Goal: Information Seeking & Learning: Find specific page/section

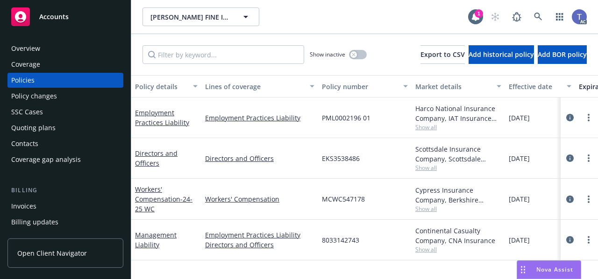
click at [283, 7] on div "[PERSON_NAME] FINE ICE CREAMS LLC [PERSON_NAME] FINE ICE CREAMS LLC 1 AC" at bounding box center [364, 17] width 466 height 34
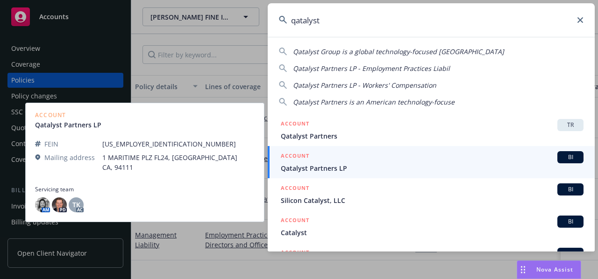
type input "qatalyst"
click at [353, 171] on span "Qatalyst Partners LP" at bounding box center [432, 168] width 302 height 10
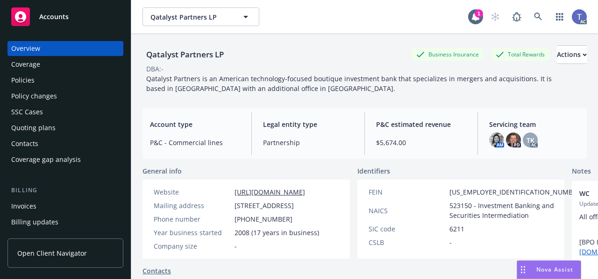
click at [48, 82] on div "Policies" at bounding box center [65, 80] width 108 height 15
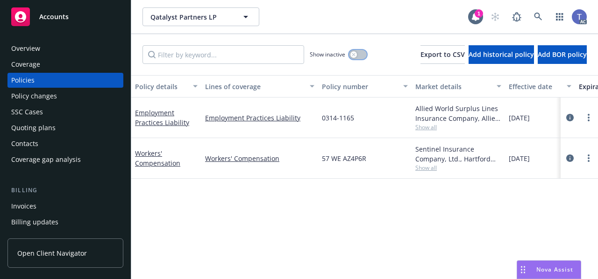
click at [352, 55] on icon "button" at bounding box center [354, 55] width 4 height 4
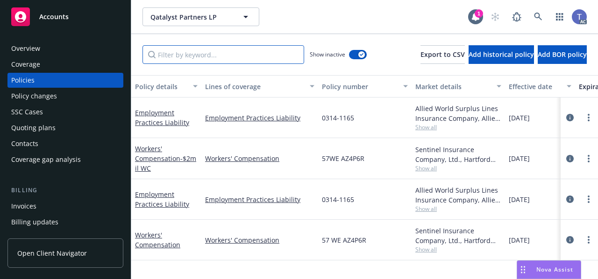
click at [233, 59] on input "Filter by keyword..." at bounding box center [223, 54] width 162 height 19
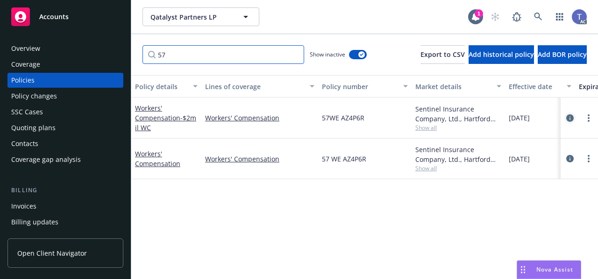
type input "57"
click at [568, 114] on icon "circleInformation" at bounding box center [569, 117] width 7 height 7
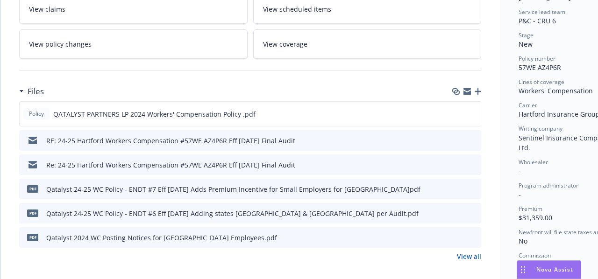
scroll to position [186, 0]
click at [473, 137] on icon "preview file" at bounding box center [472, 139] width 8 height 7
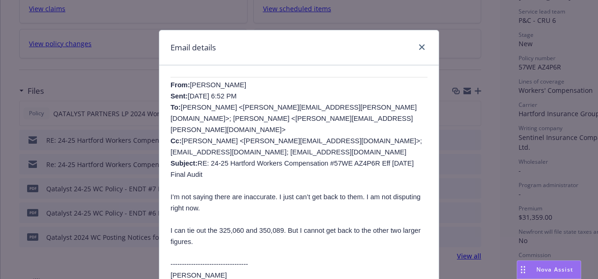
scroll to position [171, 0]
click at [419, 47] on icon "close" at bounding box center [422, 47] width 6 height 6
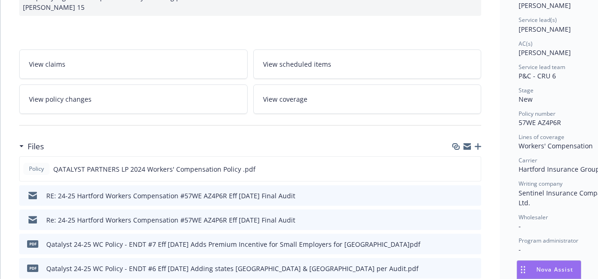
scroll to position [0, 0]
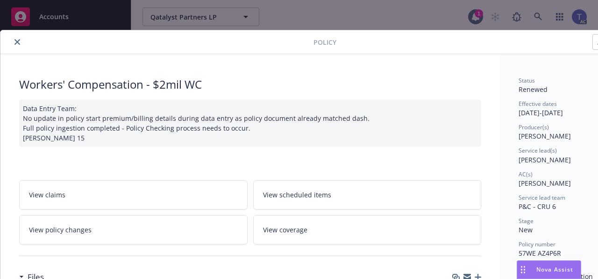
click at [17, 41] on icon "close" at bounding box center [17, 42] width 6 height 6
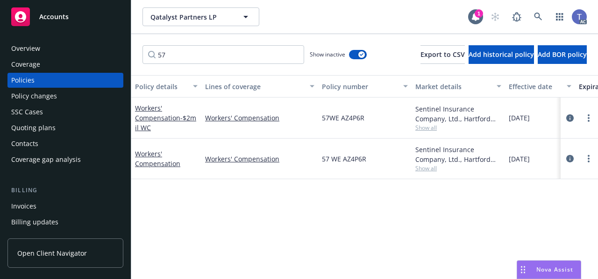
click at [66, 109] on div "SSC Cases" at bounding box center [65, 112] width 108 height 15
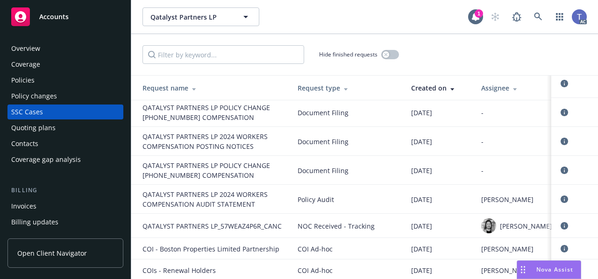
scroll to position [256, 0]
click at [560, 196] on icon "circleInformation" at bounding box center [563, 198] width 7 height 7
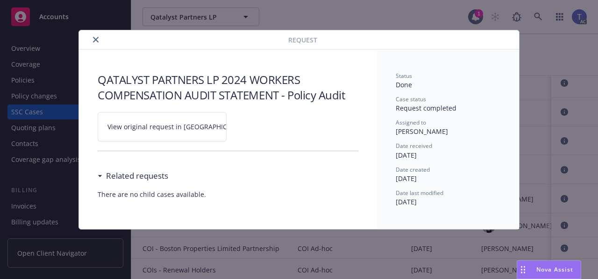
click at [179, 129] on span "View original request in [GEOGRAPHIC_DATA]" at bounding box center [177, 127] width 141 height 10
